Goal: Transaction & Acquisition: Subscribe to service/newsletter

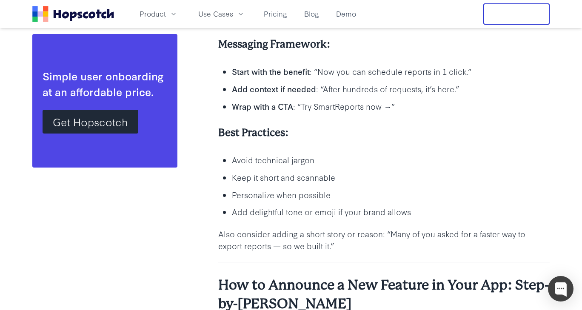
scroll to position [1404, 0]
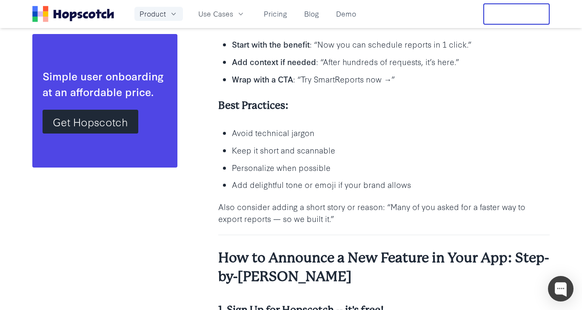
click at [169, 16] on button "Product" at bounding box center [158, 14] width 49 height 14
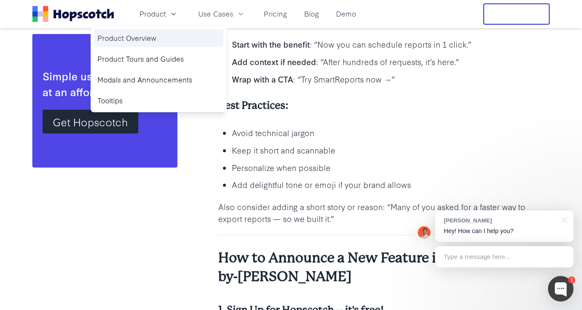
click at [159, 41] on link "Product Overview" at bounding box center [158, 37] width 129 height 17
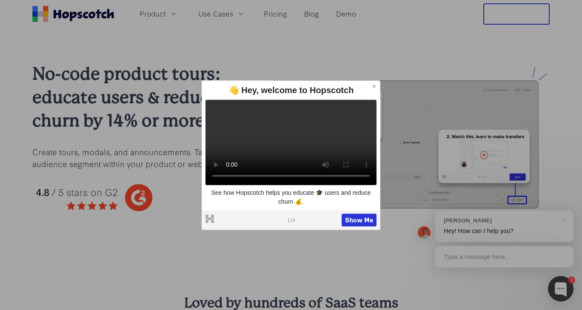
click at [372, 83] on icon at bounding box center [375, 86] width 6 height 6
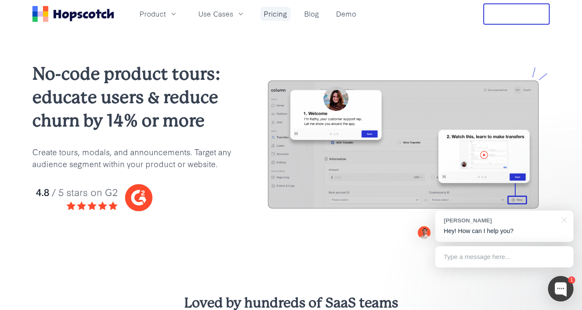
click at [276, 16] on link "Pricing" at bounding box center [275, 14] width 30 height 14
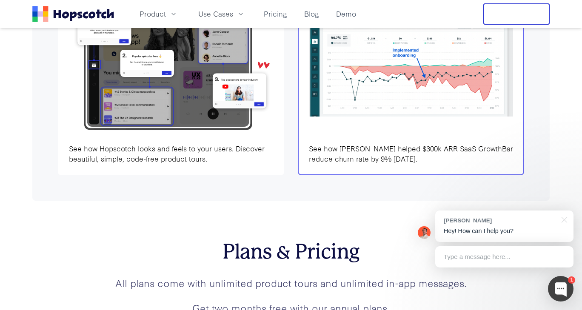
scroll to position [2757, 0]
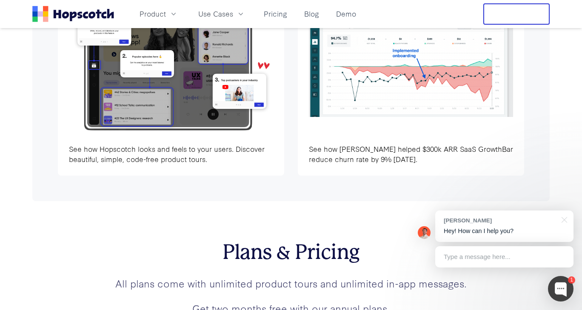
click at [517, 13] on button "Free Trial" at bounding box center [516, 13] width 66 height 21
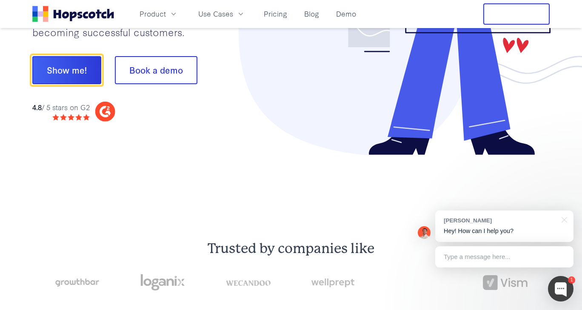
scroll to position [161, 0]
